Goal: Task Accomplishment & Management: Complete application form

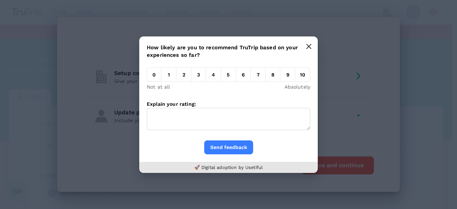
click at [311, 47] on icon "button" at bounding box center [309, 47] width 6 height 6
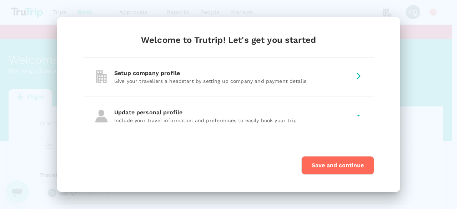
click at [247, 78] on div "Setup company profile" at bounding box center [232, 73] width 237 height 9
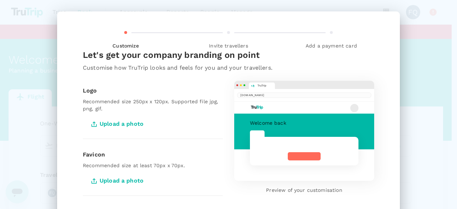
click at [126, 125] on span "Upload a photo" at bounding box center [118, 124] width 71 height 18
click at [0, 0] on input "Upload a photo" at bounding box center [0, 0] width 0 height 0
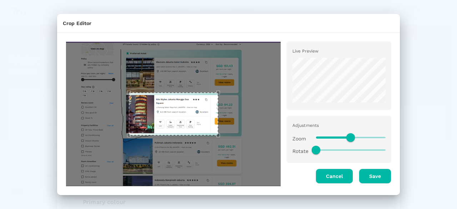
click at [362, 177] on button "Save" at bounding box center [375, 176] width 33 height 15
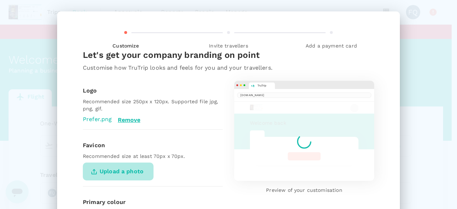
click at [134, 169] on span "Upload a photo" at bounding box center [118, 172] width 71 height 18
click at [0, 0] on input "Upload a photo" at bounding box center [0, 0] width 0 height 0
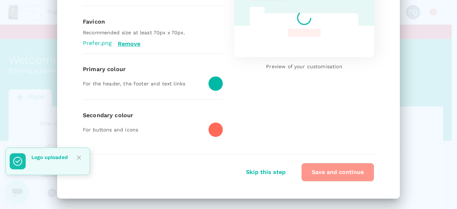
click at [316, 170] on button "Save and continue" at bounding box center [338, 172] width 73 height 19
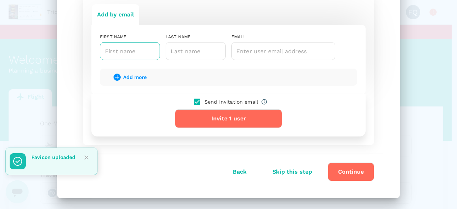
click at [128, 49] on input "text" at bounding box center [130, 51] width 60 height 18
type input "Invite"
type input "fifty two"
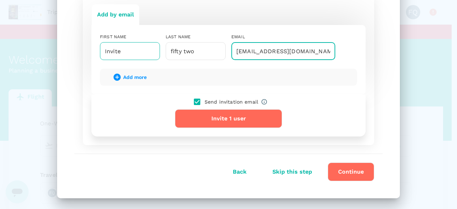
type input "fazri+inv52@trutrip.co"
click at [175, 109] on button "Invite 1 user" at bounding box center [228, 118] width 107 height 19
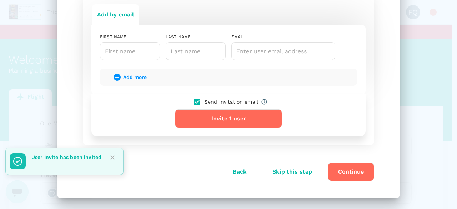
click at [342, 166] on button "Continue" at bounding box center [351, 172] width 46 height 19
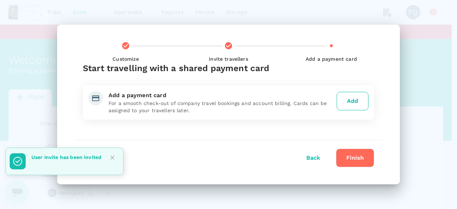
scroll to position [0, 0]
click at [342, 100] on button "Add" at bounding box center [353, 101] width 32 height 19
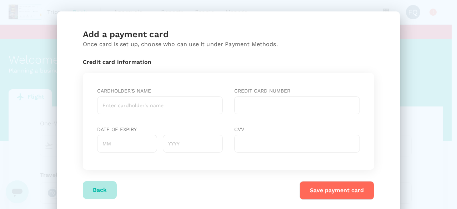
click at [96, 191] on button "Back" at bounding box center [100, 190] width 34 height 18
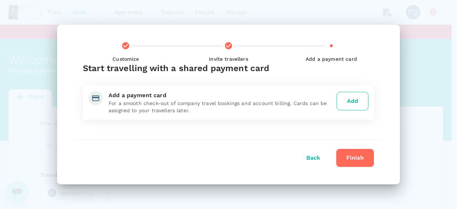
click at [348, 161] on button "Finish" at bounding box center [355, 158] width 38 height 19
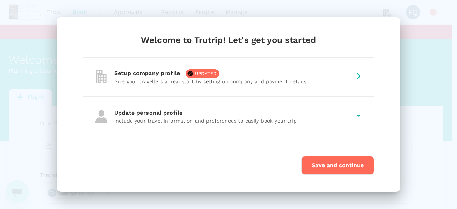
click at [301, 121] on p "Include your travel information and preferences to easily book your trip" at bounding box center [232, 120] width 237 height 7
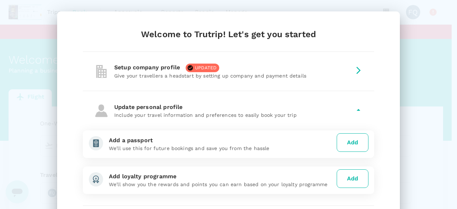
click at [351, 146] on button "Add" at bounding box center [353, 142] width 32 height 19
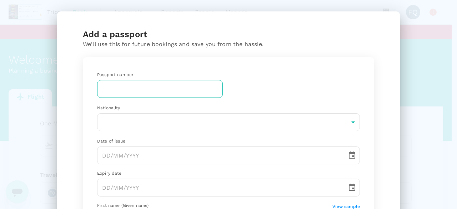
click at [148, 91] on input "text" at bounding box center [160, 89] width 126 height 18
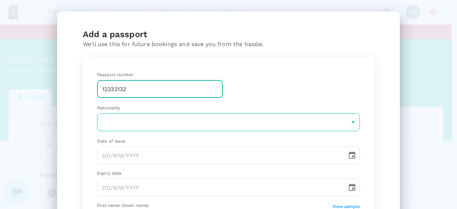
type input "12332132"
click at [115, 119] on body "Trips Book Approvals 0 Reports People Manage FQ You have not verified your emai…" at bounding box center [228, 153] width 457 height 307
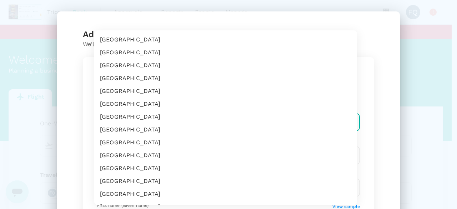
scroll to position [925, 0]
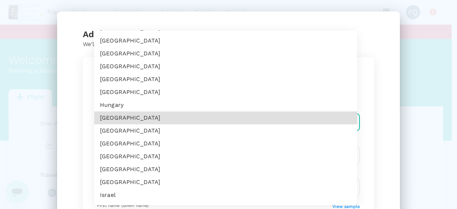
click at [148, 145] on li "Indonesia" at bounding box center [225, 143] width 263 height 13
type input "ID"
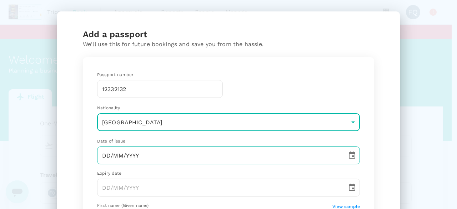
click at [128, 151] on input "DD/MM/YYYY" at bounding box center [219, 155] width 245 height 18
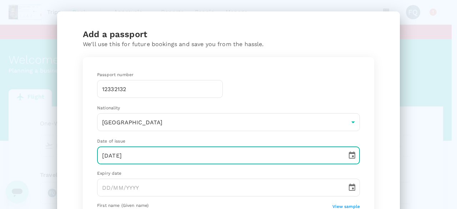
type input "10/10/2020"
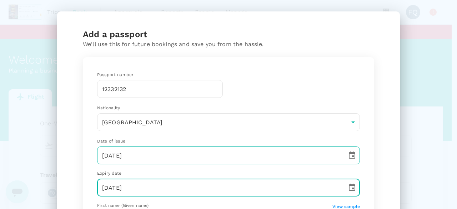
type input "10/10/2029"
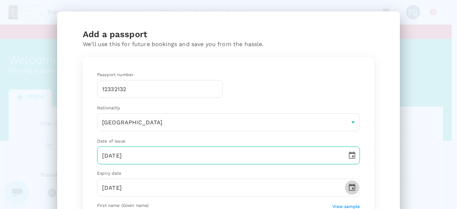
scroll to position [115, 0]
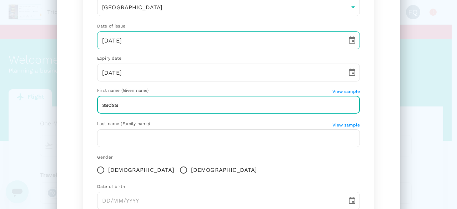
type input "sadsa"
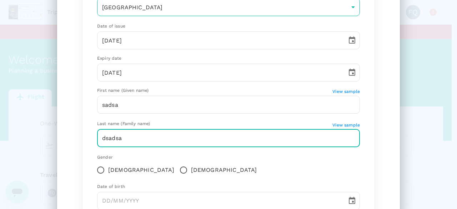
type input "dsadsa"
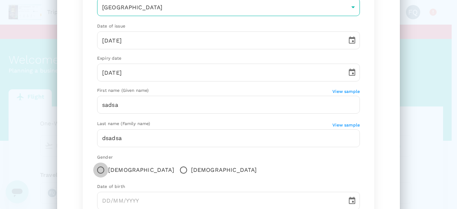
click at [176, 163] on input "Male" at bounding box center [183, 170] width 15 height 15
radio input "true"
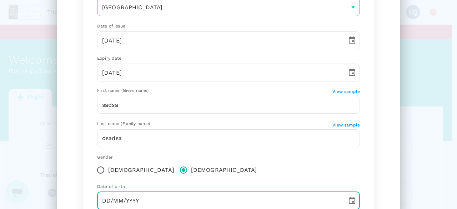
scroll to position [115, 0]
type input "10/10/2000"
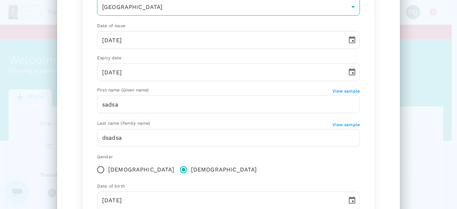
scroll to position [197, 0]
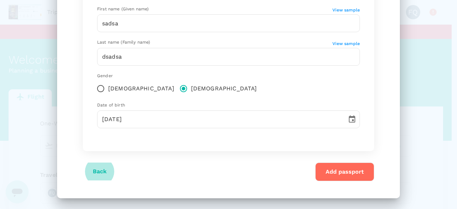
click at [332, 176] on button "Add passport" at bounding box center [345, 172] width 59 height 19
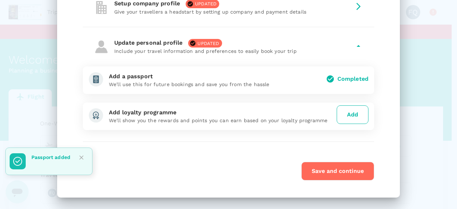
scroll to position [64, 0]
click at [346, 125] on div "Add loyalty programme We'll show you the rewards and points you can earn based …" at bounding box center [229, 117] width 292 height 28
click at [351, 118] on button "Add" at bounding box center [353, 115] width 32 height 19
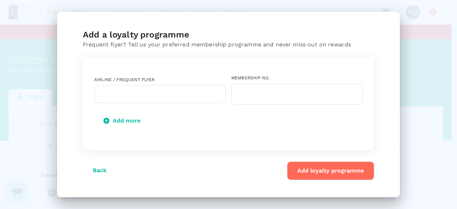
drag, startPoint x: 114, startPoint y: 75, endPoint x: 117, endPoint y: 79, distance: 4.8
click at [116, 78] on div "Airline / Frequent Flyer ​" at bounding box center [157, 87] width 137 height 33
click at [120, 88] on input "text" at bounding box center [155, 94] width 114 height 14
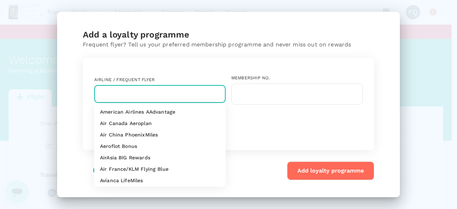
click at [113, 119] on li "Air Canada Aeroplan" at bounding box center [159, 123] width 131 height 11
type input "Air Canada Aeroplan"
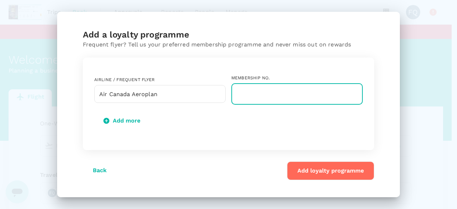
click at [266, 102] on input "text" at bounding box center [297, 94] width 131 height 21
type input "231312"
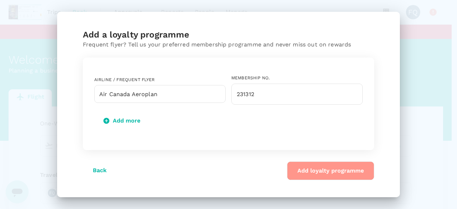
click at [334, 169] on button "Add loyalty programme" at bounding box center [330, 171] width 87 height 19
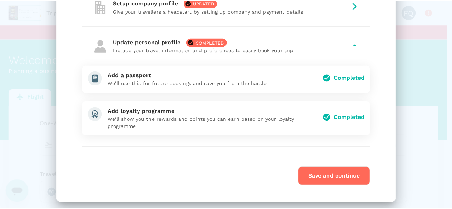
scroll to position [70, 0]
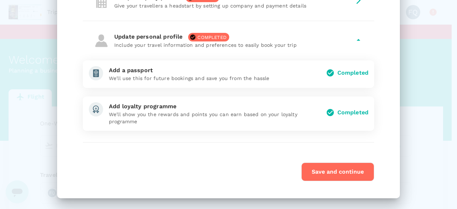
click at [331, 174] on button "Save and continue" at bounding box center [338, 172] width 73 height 19
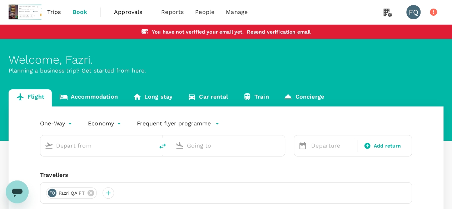
click at [404, 82] on div "Welcome , Fazri . Planning a business trip? Get started from here." at bounding box center [226, 90] width 452 height 102
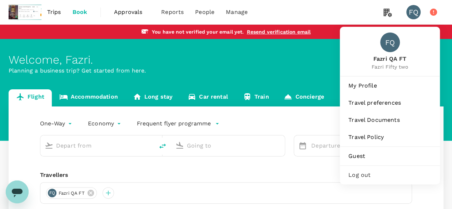
click at [353, 169] on div "Log out" at bounding box center [390, 175] width 94 height 16
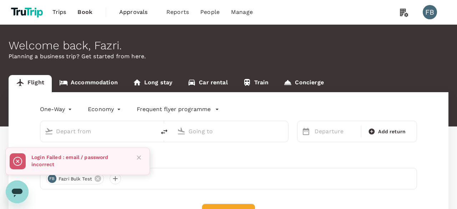
type input "roundtrip"
type input "Suvarnabhumi Intl (BKK)"
type input "[GEOGRAPHIC_DATA] ([PERSON_NAME])"
